Goal: Transaction & Acquisition: Purchase product/service

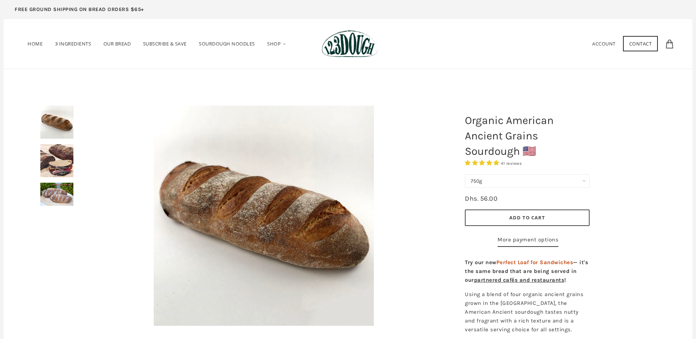
click at [45, 158] on img at bounding box center [56, 160] width 33 height 33
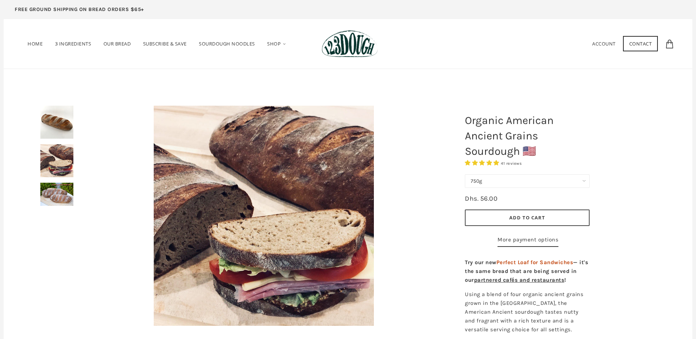
click at [50, 184] on img at bounding box center [56, 194] width 33 height 23
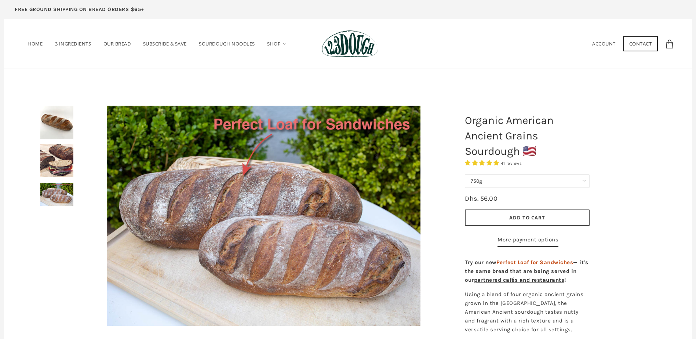
click at [46, 128] on img at bounding box center [56, 122] width 33 height 33
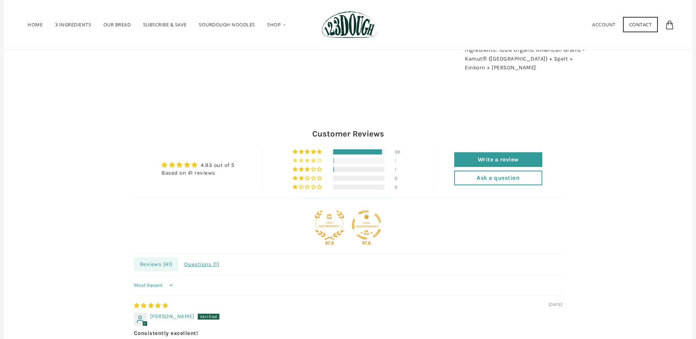
scroll to position [294, 0]
click at [464, 186] on link "Ask a question" at bounding box center [498, 178] width 88 height 15
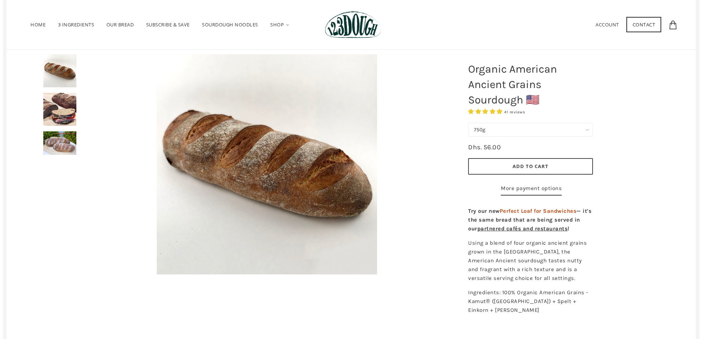
scroll to position [0, 0]
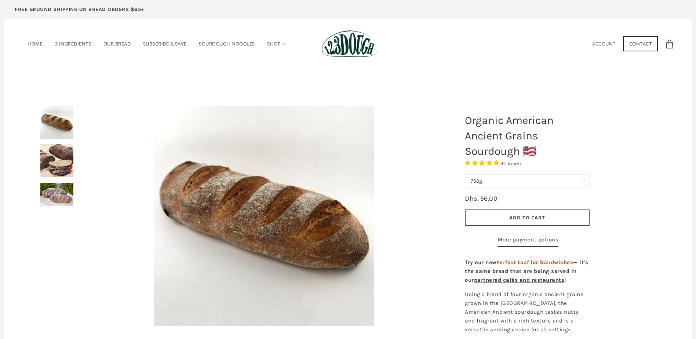
click at [634, 44] on link "Contact" at bounding box center [640, 43] width 35 height 15
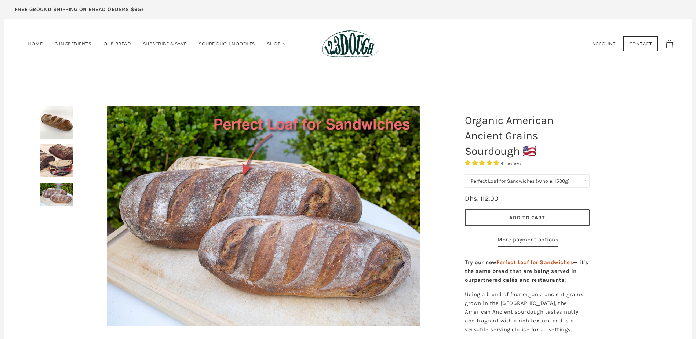
click at [584, 181] on select "750g Perfect Loaf for Sandwiches (Whole, 1500g) Perfect Loaf for Sandwiches (Ha…" at bounding box center [527, 181] width 125 height 14
click at [465, 174] on select "750g Perfect Loaf for Sandwiches (Whole, 1500g) Perfect Loaf for Sandwiches (Ha…" at bounding box center [527, 181] width 125 height 14
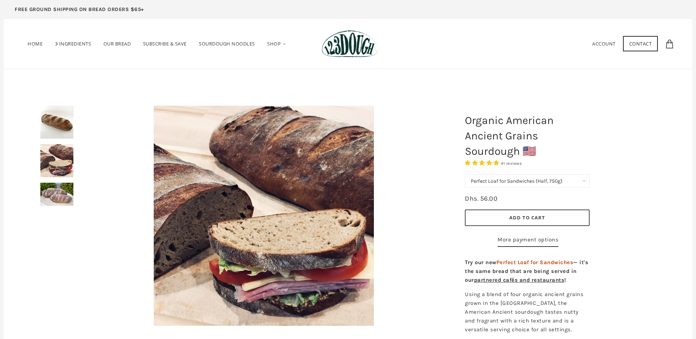
click at [562, 183] on select "750g Perfect Loaf for Sandwiches (Whole, 1500g) Perfect Loaf for Sandwiches (Ha…" at bounding box center [527, 181] width 125 height 14
select select "Perfect Loaf for Sandwiches (Whole, 1500g)"
click at [465, 174] on select "750g Perfect Loaf for Sandwiches (Whole, 1500g) Perfect Loaf for Sandwiches (Ha…" at bounding box center [527, 181] width 125 height 14
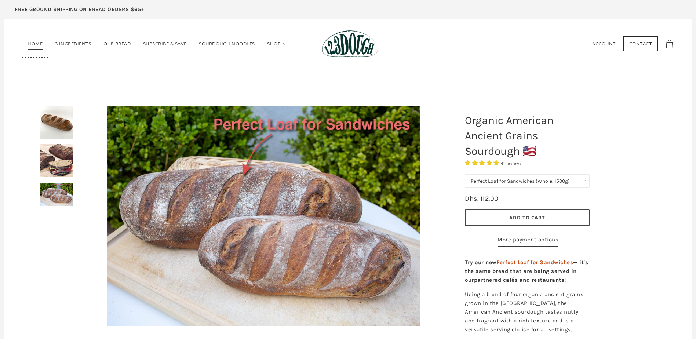
click at [32, 43] on span "Home" at bounding box center [35, 45] width 15 height 10
